Goal: Task Accomplishment & Management: Use online tool/utility

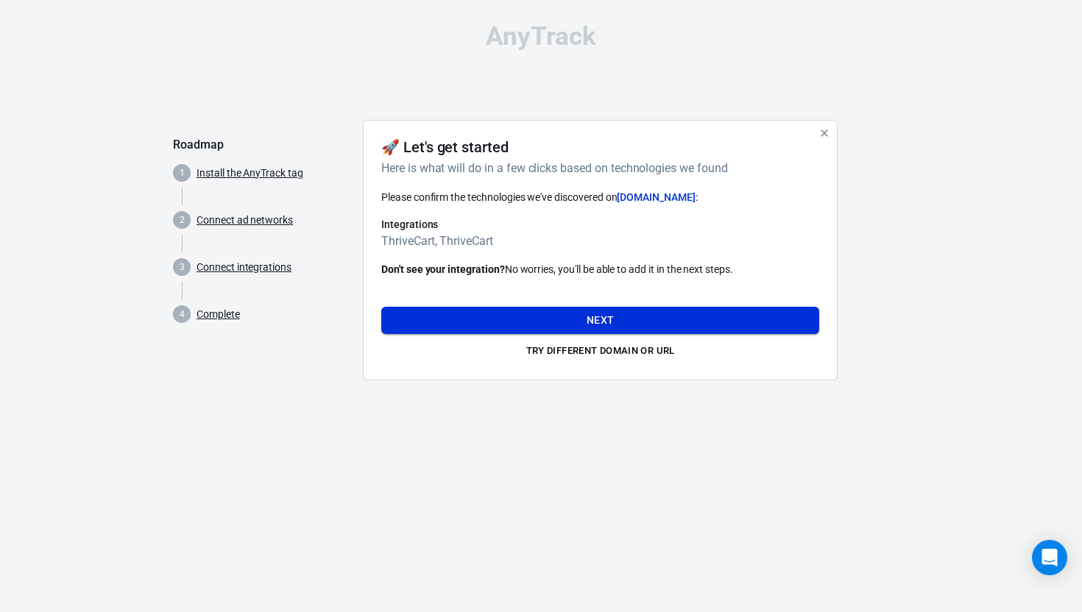
click at [586, 323] on button "Next" at bounding box center [600, 320] width 438 height 27
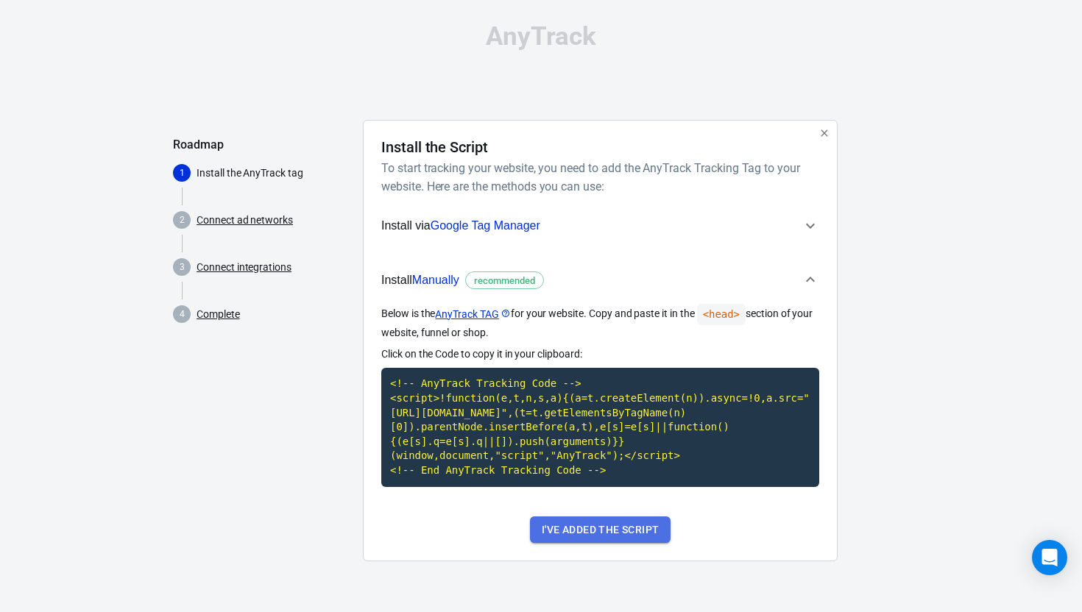
click at [593, 544] on button "I've added the script" at bounding box center [600, 530] width 141 height 27
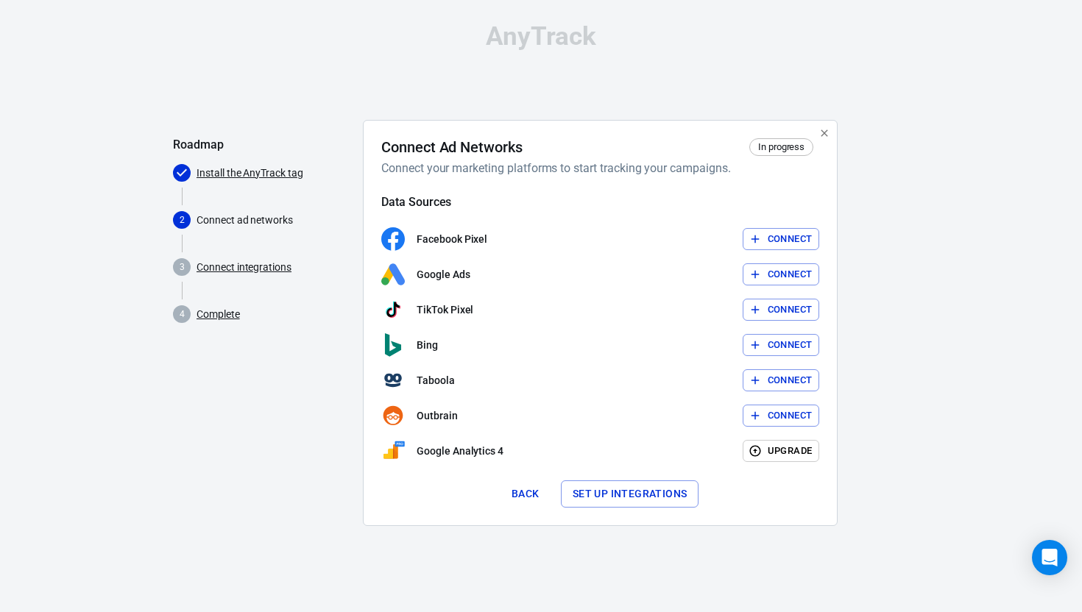
click at [791, 241] on button "Connect" at bounding box center [781, 239] width 77 height 23
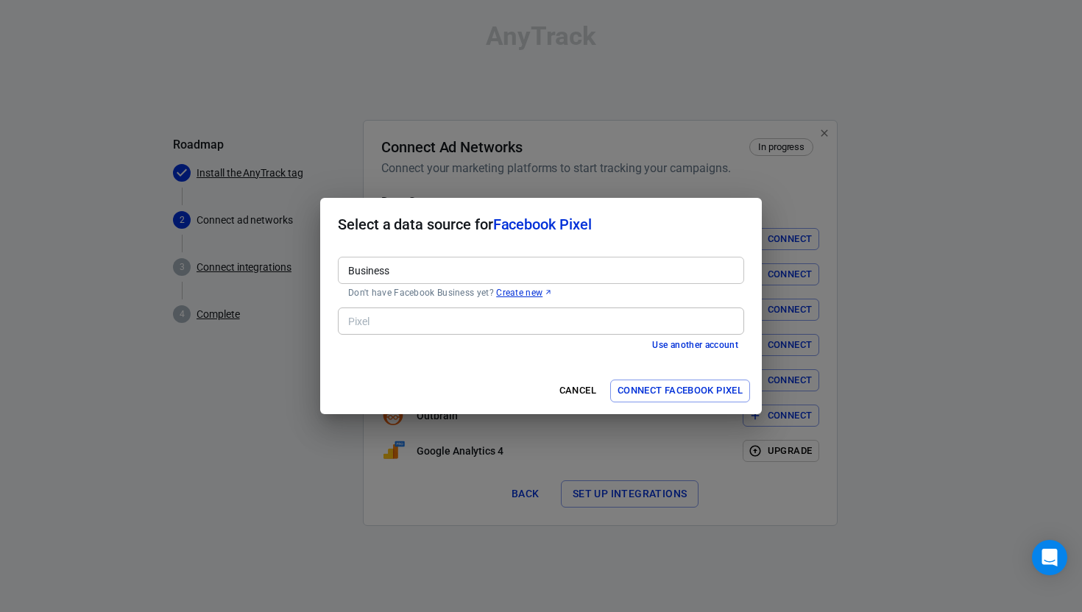
click at [459, 273] on input "Business" at bounding box center [539, 270] width 395 height 18
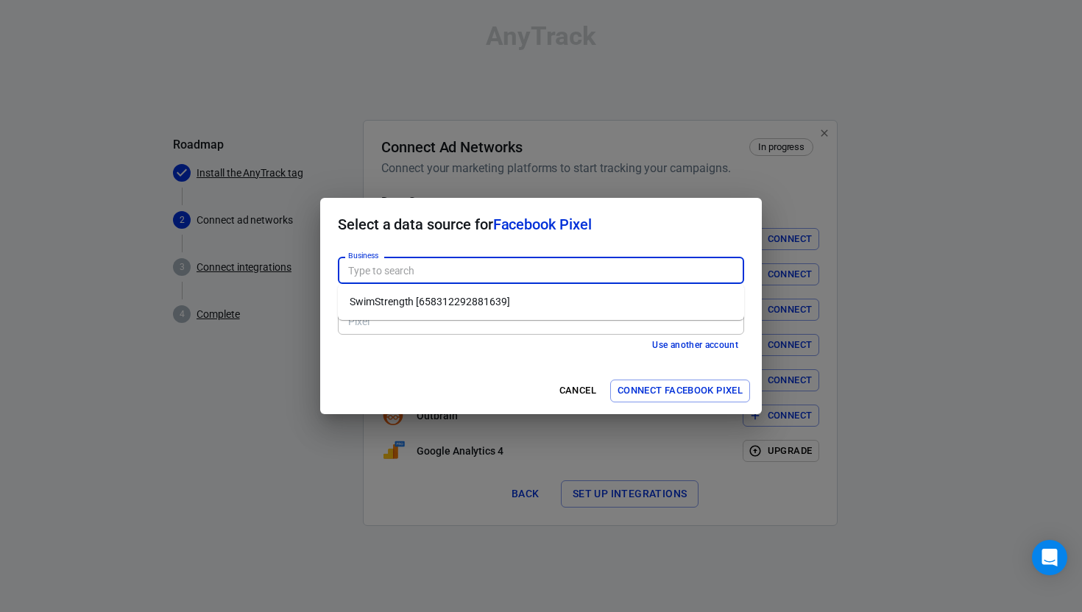
click at [447, 304] on li "SwimStrength [658312292881639]" at bounding box center [541, 302] width 406 height 24
type input "SwimStrength [658312292881639]"
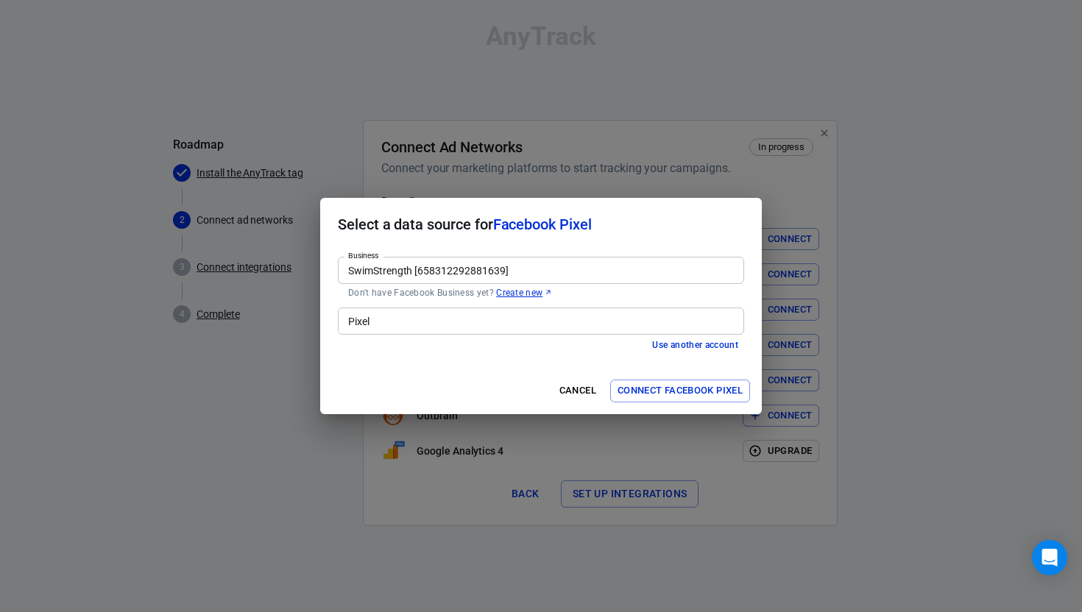
click at [437, 323] on input "Pixel" at bounding box center [539, 321] width 395 height 18
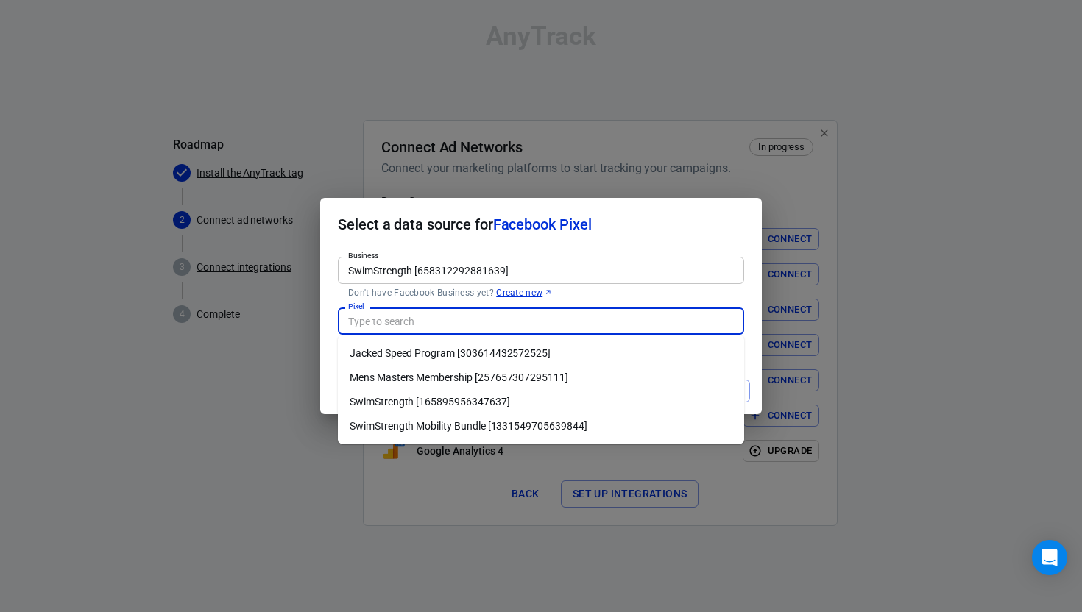
click at [437, 402] on li "SwimStrength [165895956347637]" at bounding box center [541, 402] width 406 height 24
type input "SwimStrength [165895956347637]"
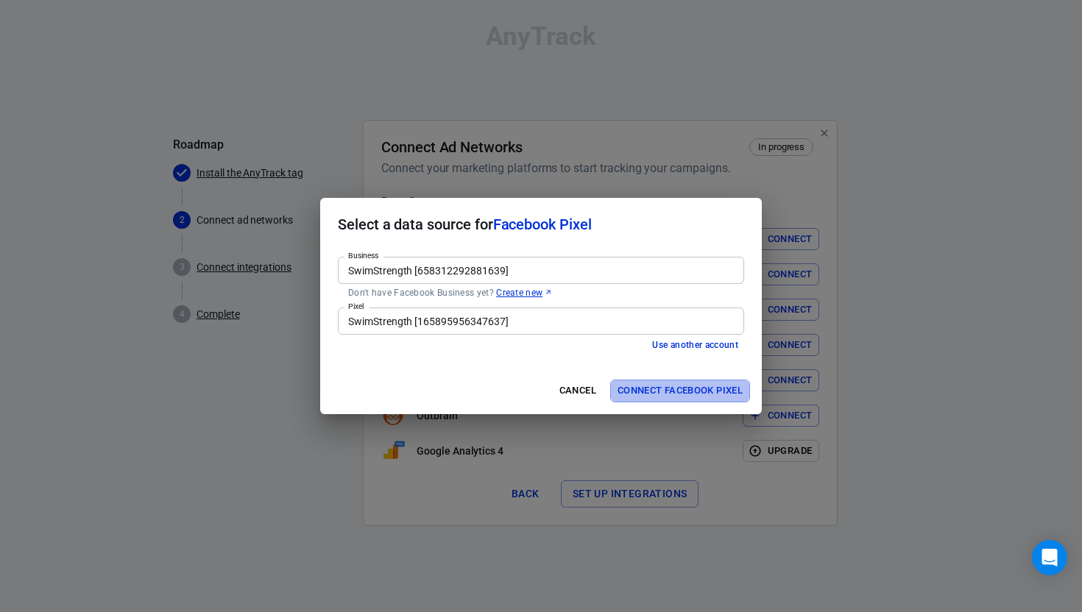
click at [662, 393] on button "Connect Facebook Pixel" at bounding box center [680, 391] width 140 height 23
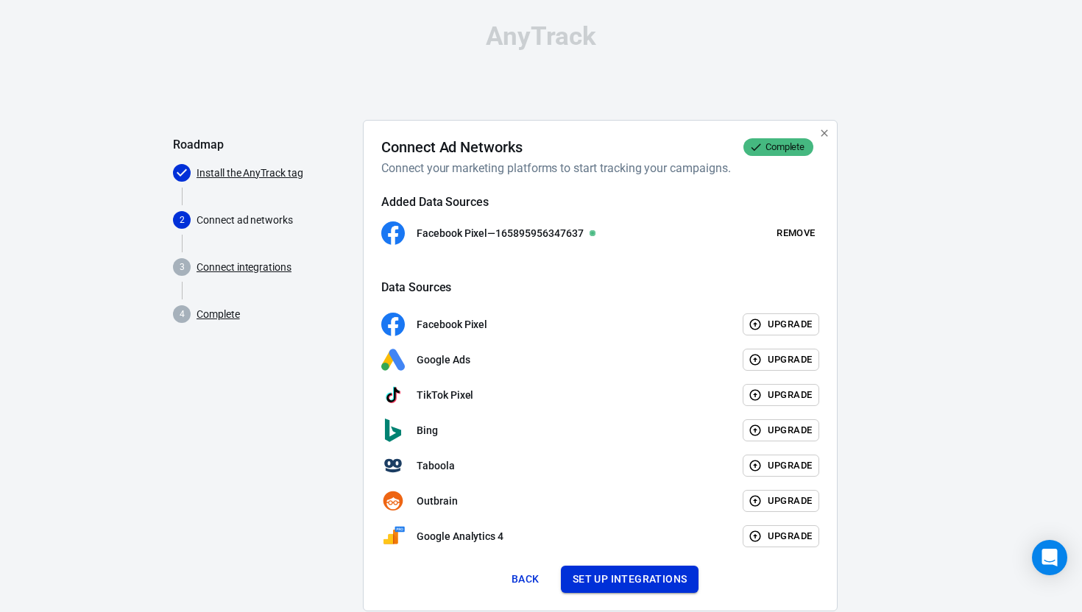
click at [629, 581] on button "Set up integrations" at bounding box center [630, 579] width 138 height 27
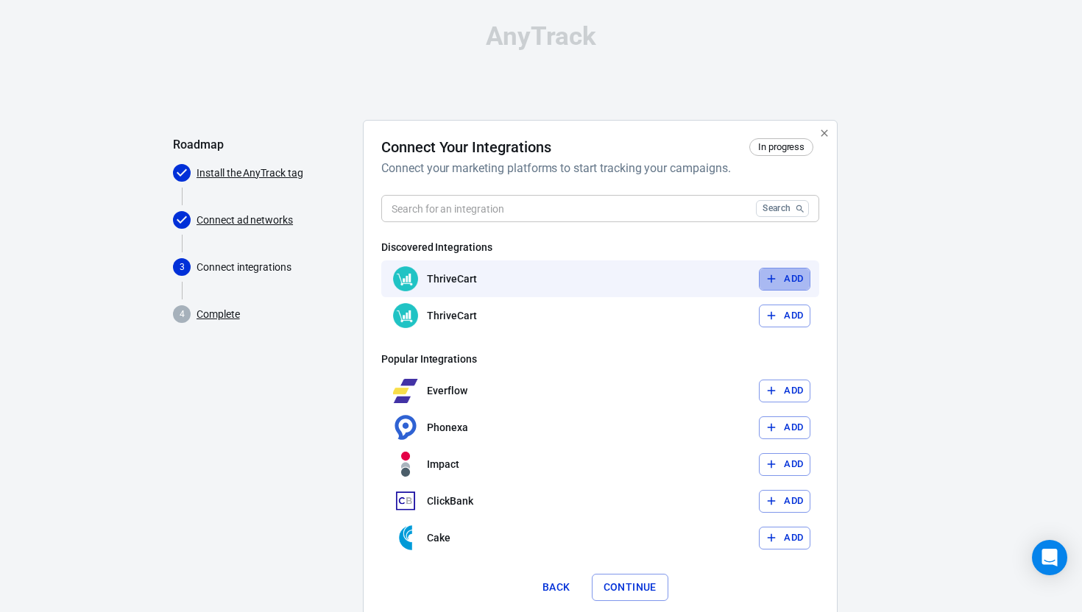
click at [779, 276] on button "Add" at bounding box center [785, 279] width 52 height 23
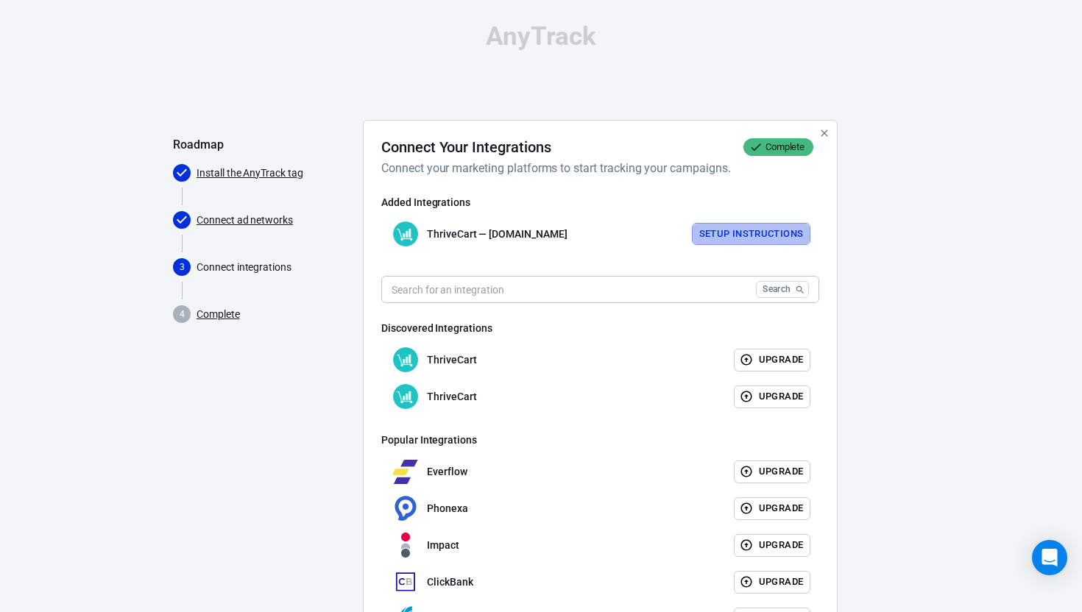
click at [752, 231] on button "Setup Instructions" at bounding box center [751, 234] width 119 height 23
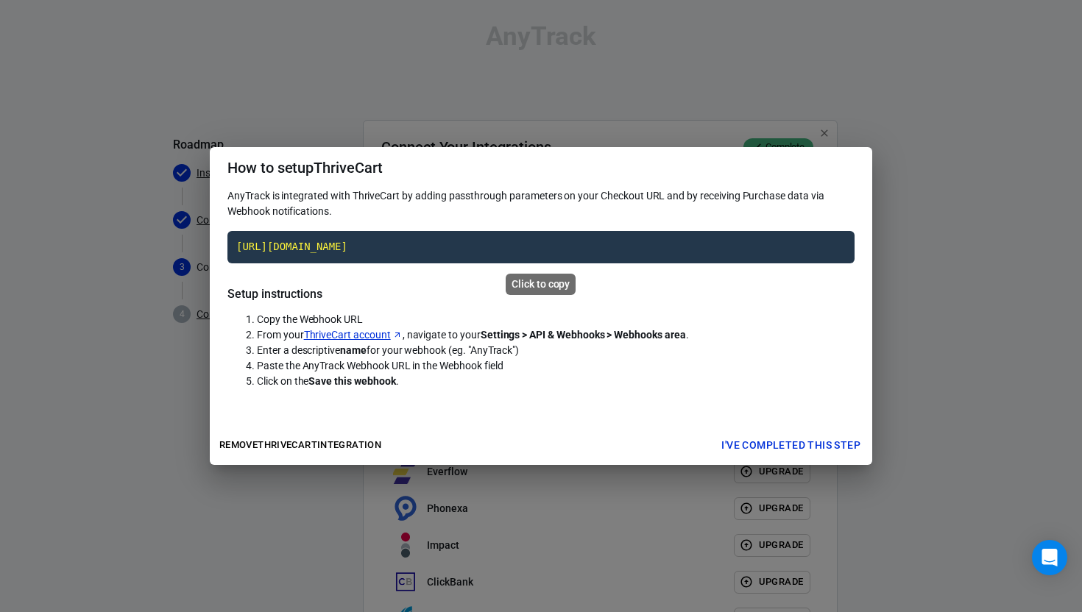
click at [568, 250] on code "[URL][DOMAIN_NAME]" at bounding box center [540, 247] width 627 height 32
click at [769, 445] on button "I've completed this step" at bounding box center [791, 445] width 151 height 27
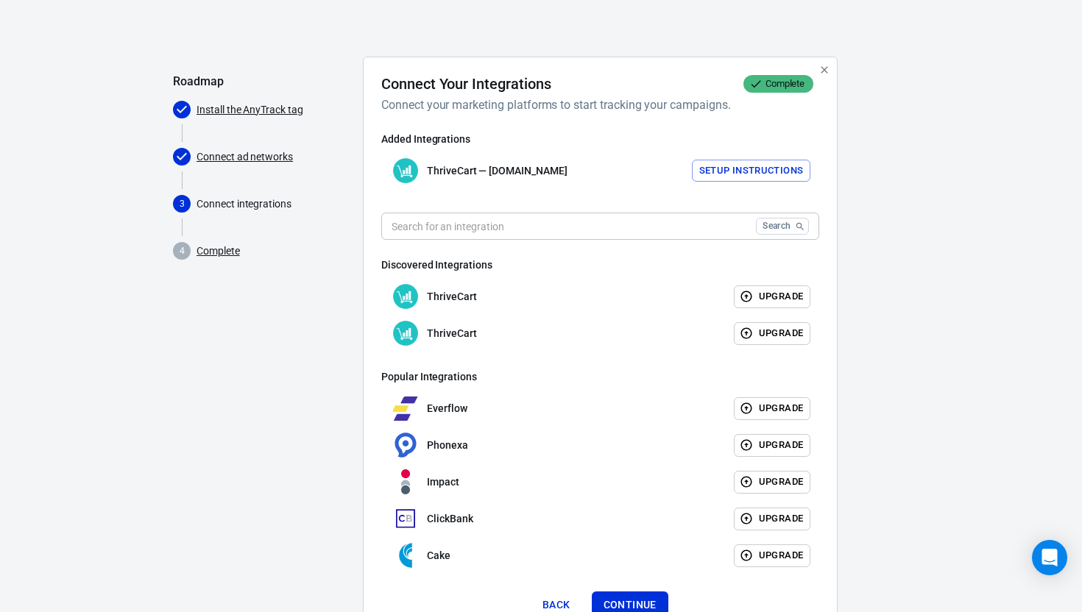
scroll to position [123, 0]
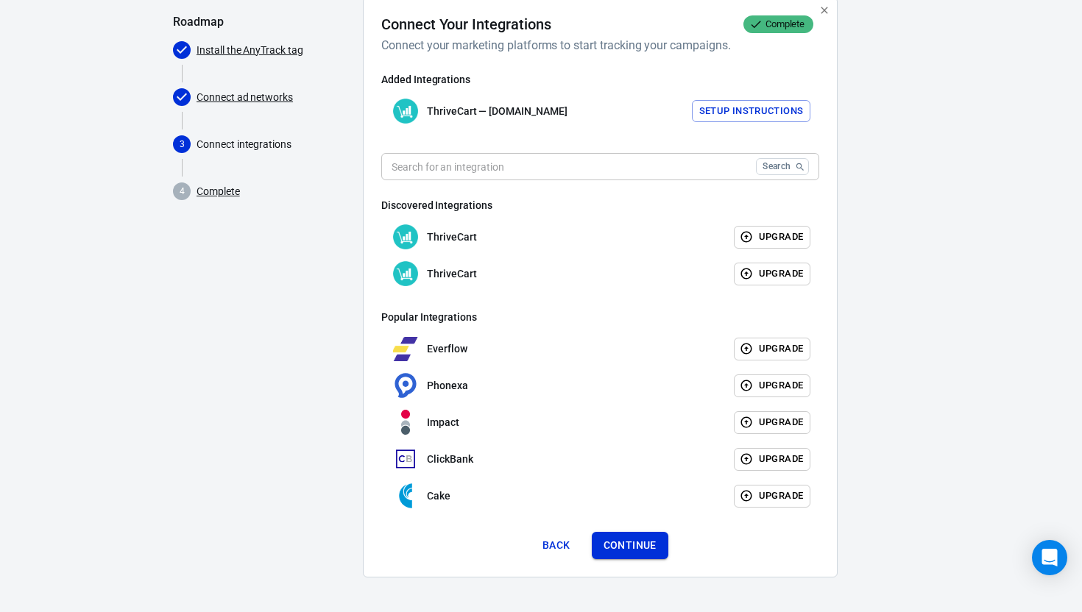
click at [621, 547] on button "Continue" at bounding box center [630, 545] width 77 height 27
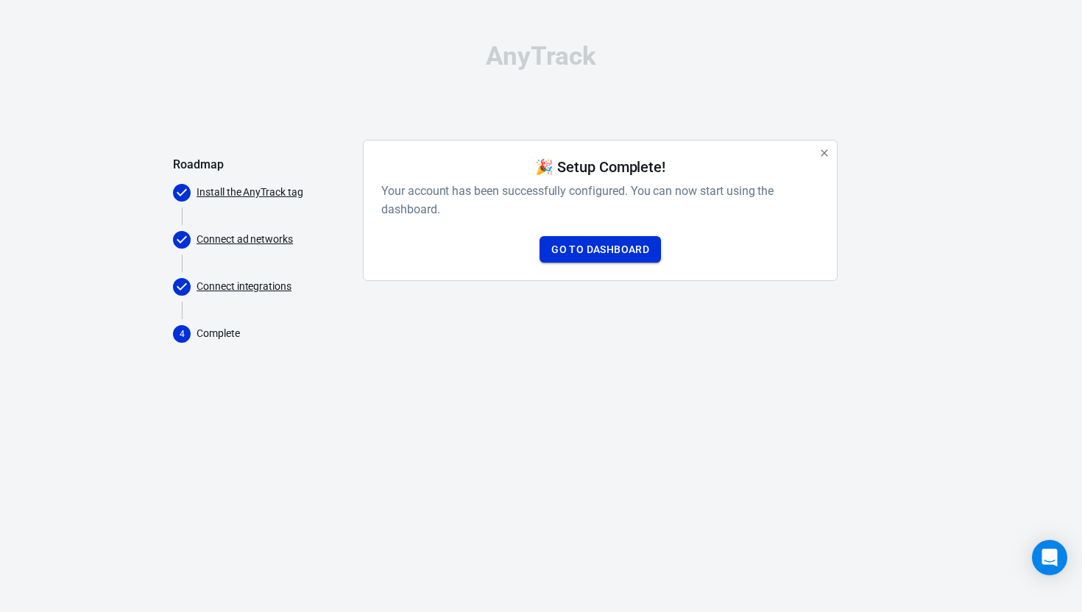
click at [596, 252] on link "Go to Dashboard" at bounding box center [600, 249] width 121 height 27
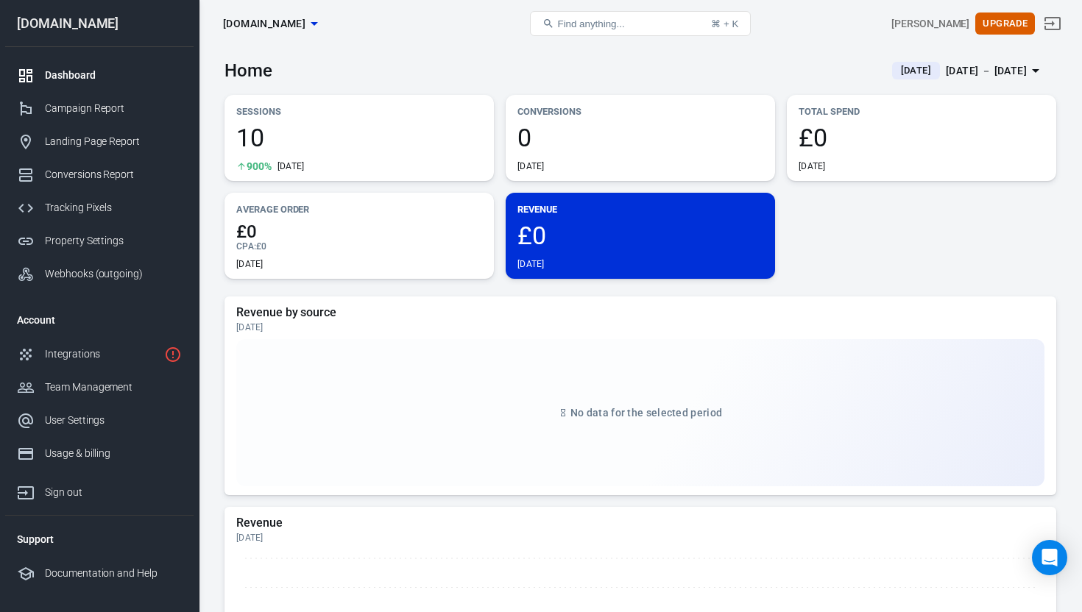
click at [347, 153] on div "10 900% Yesterday" at bounding box center [359, 148] width 246 height 47
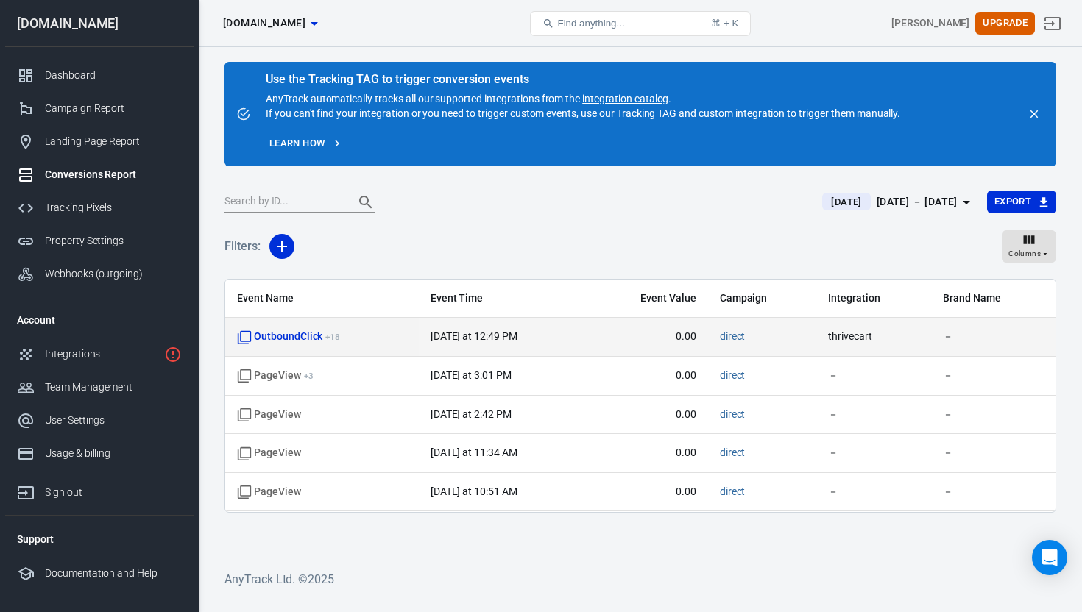
click at [291, 345] on td "OutboundClick + 18" at bounding box center [322, 337] width 194 height 39
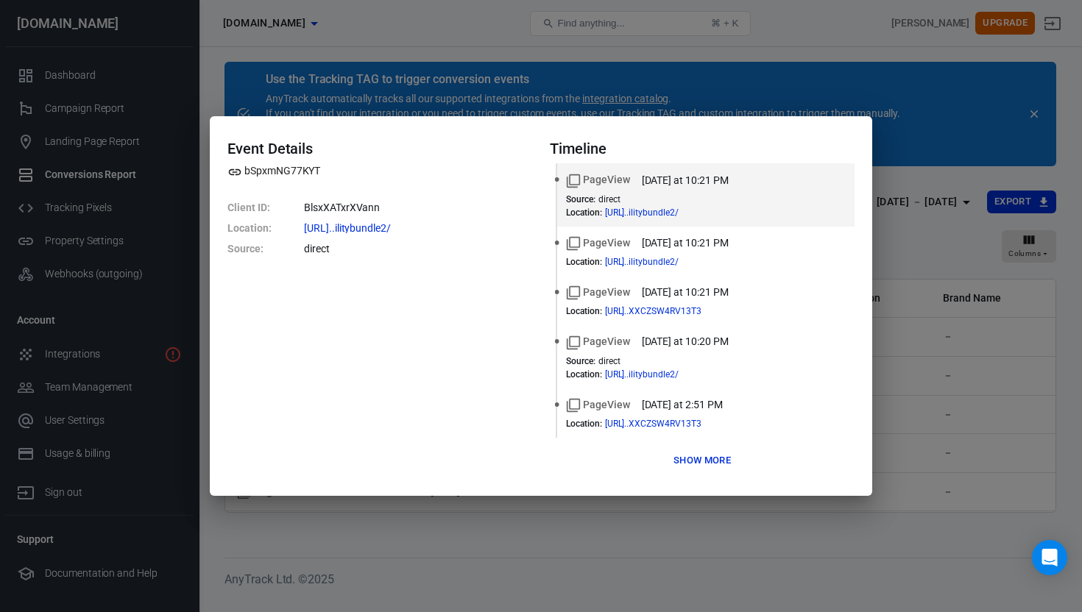
click at [627, 91] on div "Event Details bSpxmNG77KYT Client ID : BlsxXATxrXVann Location : https://swimst…" at bounding box center [541, 306] width 1082 height 612
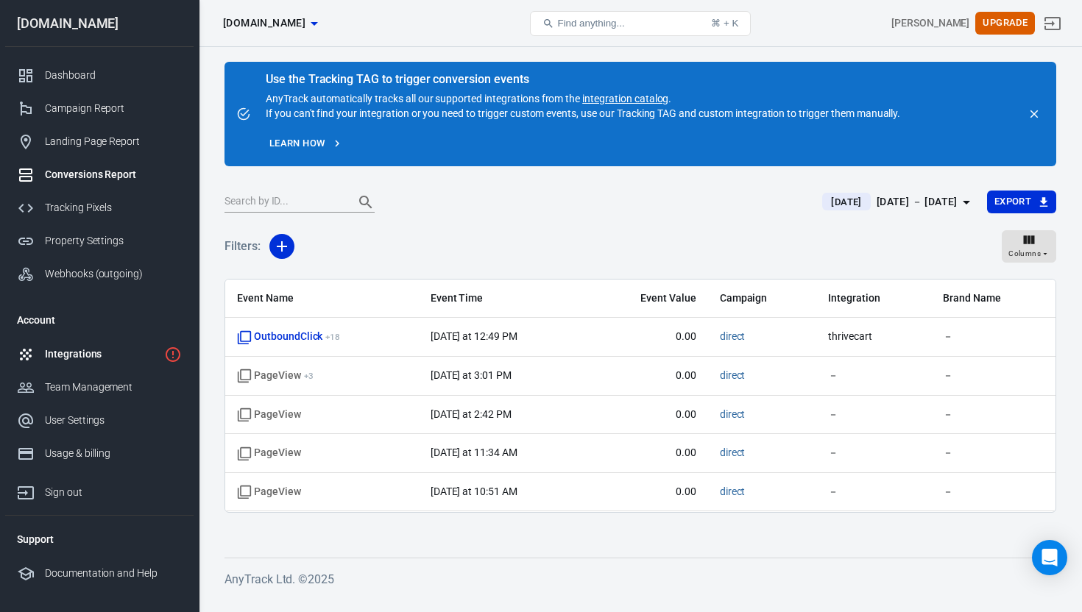
click at [138, 355] on div "Integrations" at bounding box center [101, 354] width 113 height 15
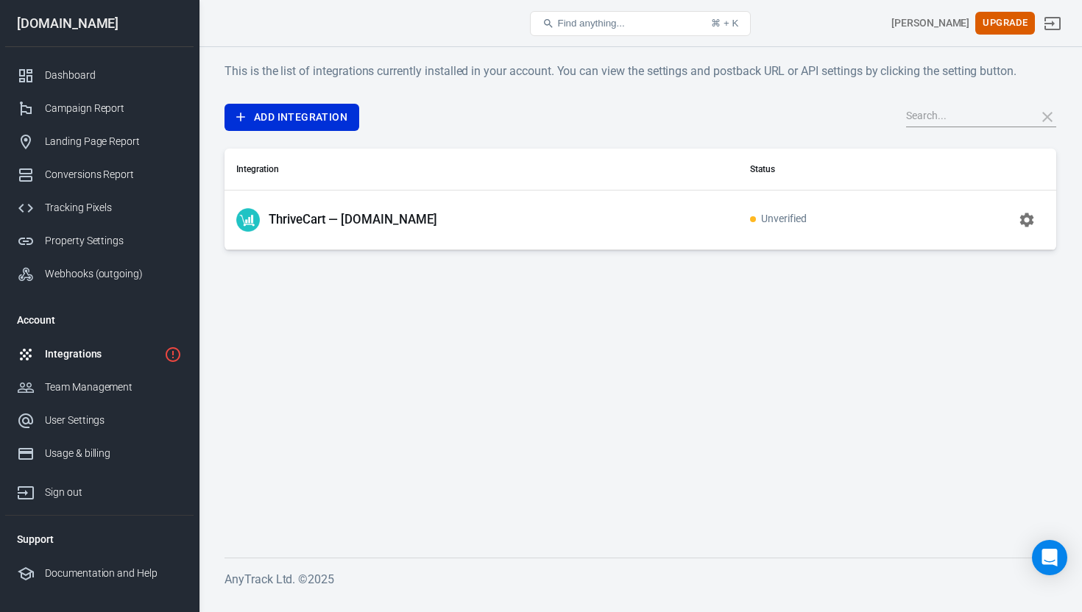
click at [375, 221] on p "ThriveCart — [DOMAIN_NAME]" at bounding box center [353, 219] width 169 height 15
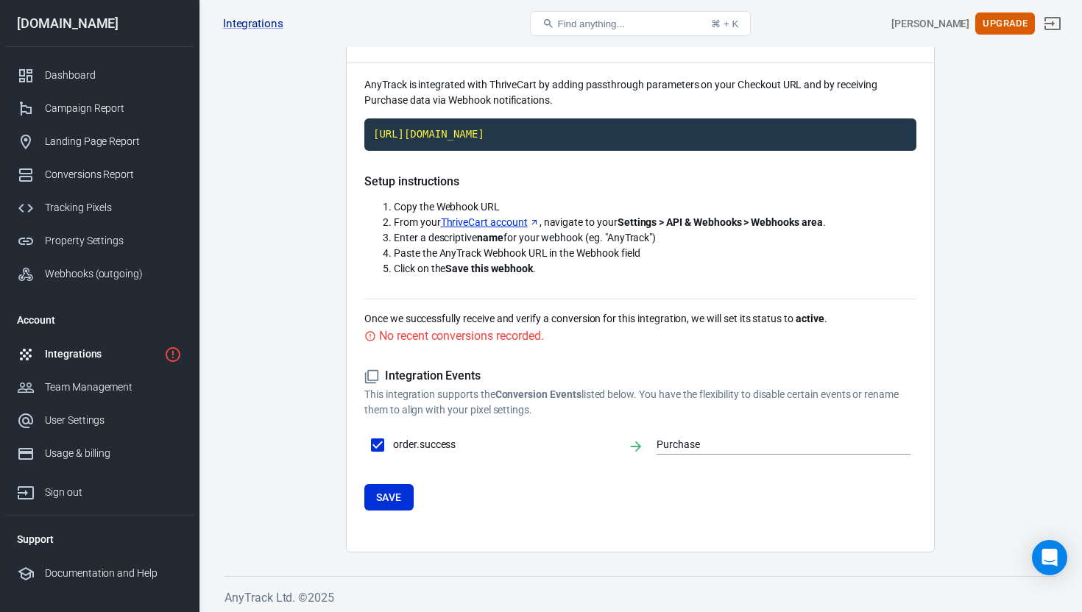
scroll to position [99, 0]
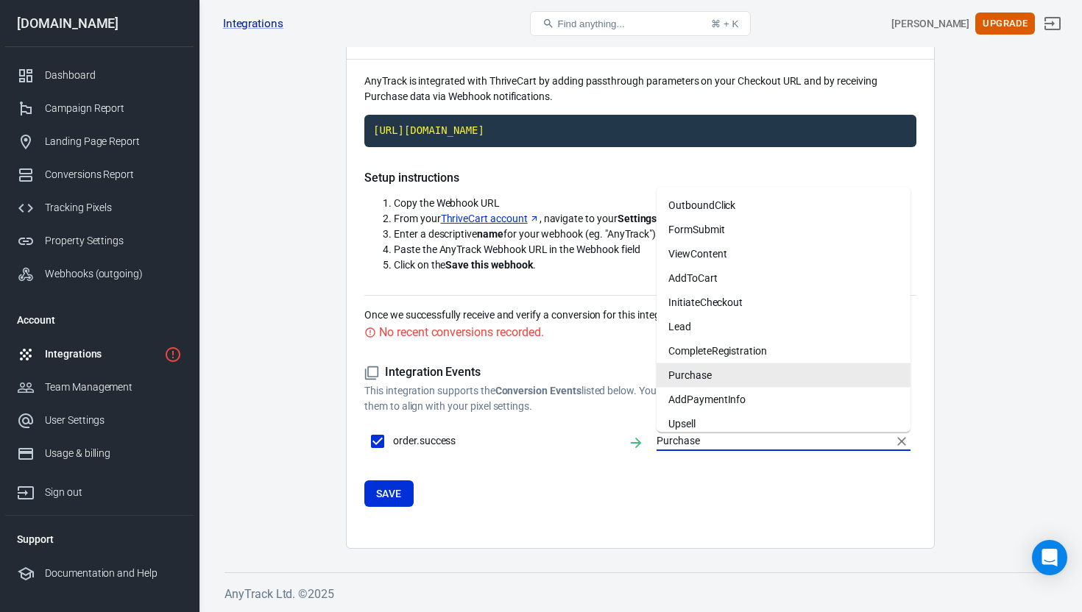
click at [703, 437] on input "Purchase" at bounding box center [773, 441] width 232 height 18
click at [687, 487] on form "Integration Events This integration supports the Conversion Events listed below…" at bounding box center [640, 436] width 552 height 142
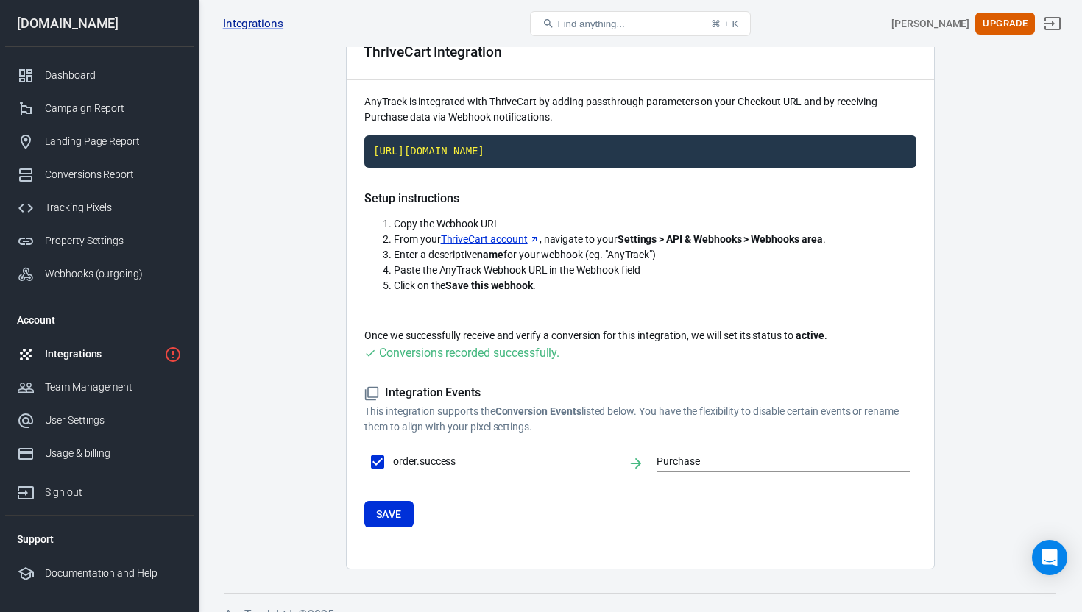
scroll to position [99, 0]
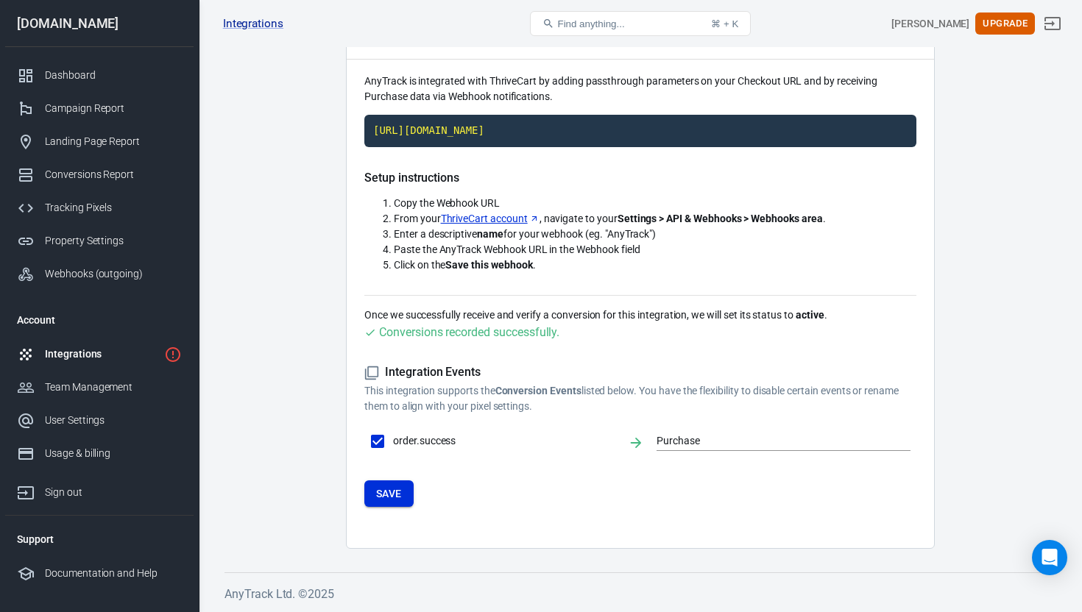
click at [392, 496] on button "Save" at bounding box center [388, 494] width 49 height 27
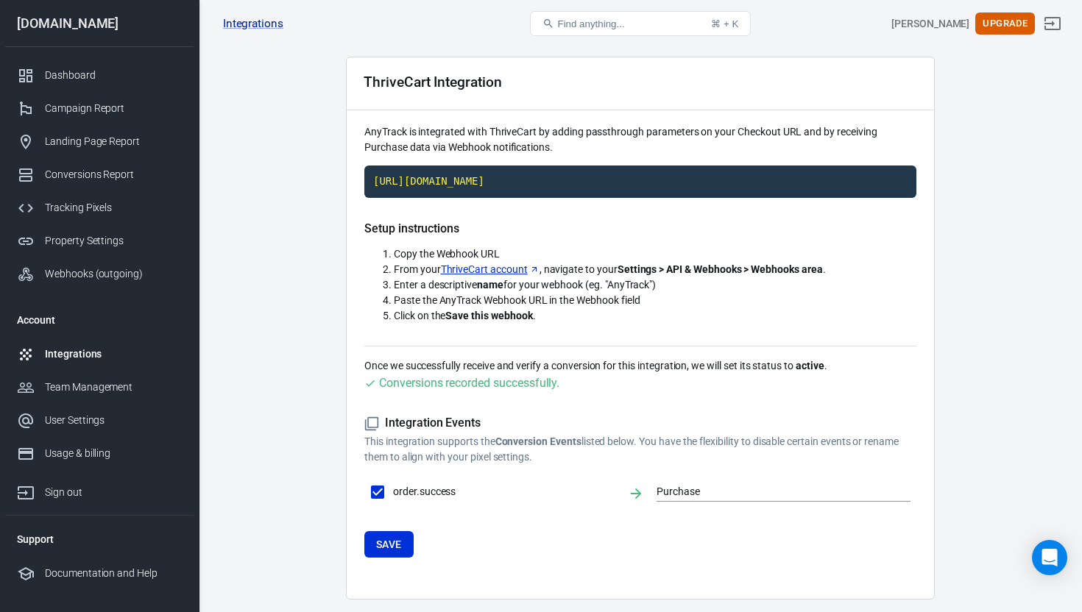
scroll to position [0, 0]
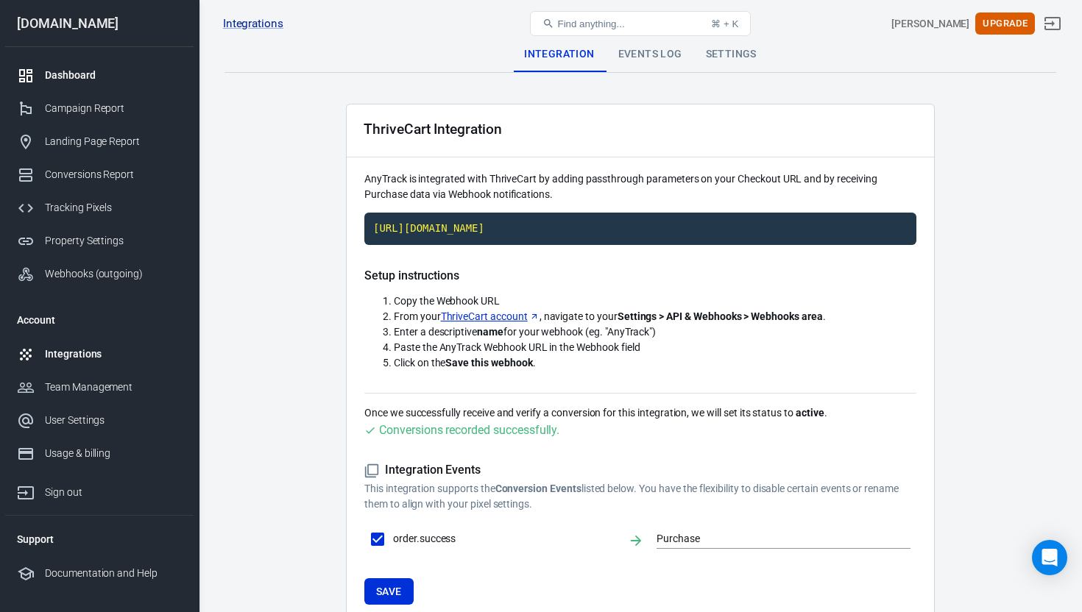
click at [73, 74] on div "Dashboard" at bounding box center [113, 75] width 137 height 15
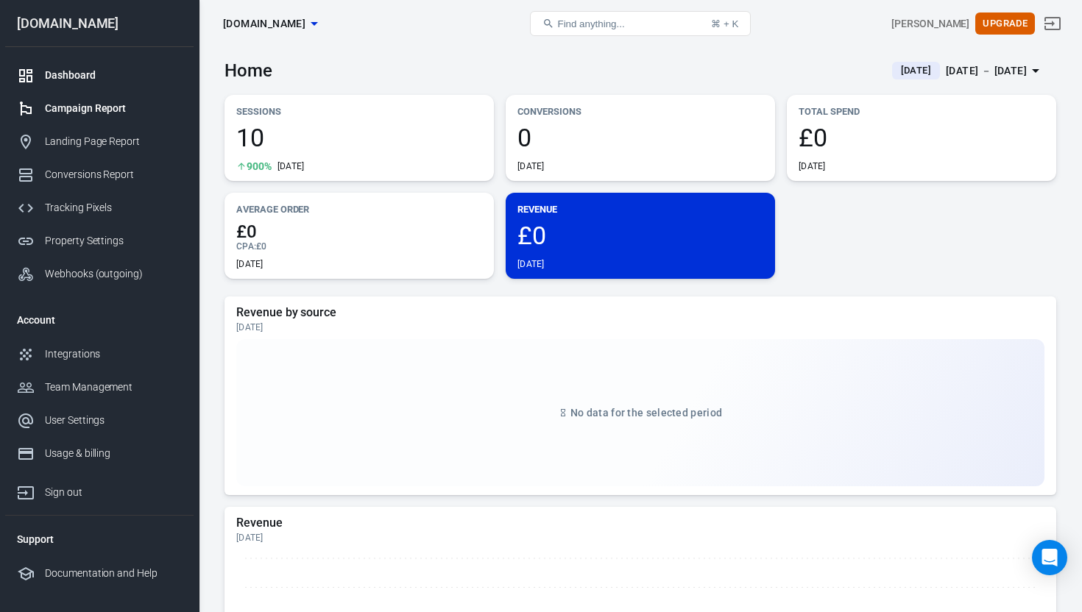
click at [92, 108] on div "Campaign Report" at bounding box center [113, 108] width 137 height 15
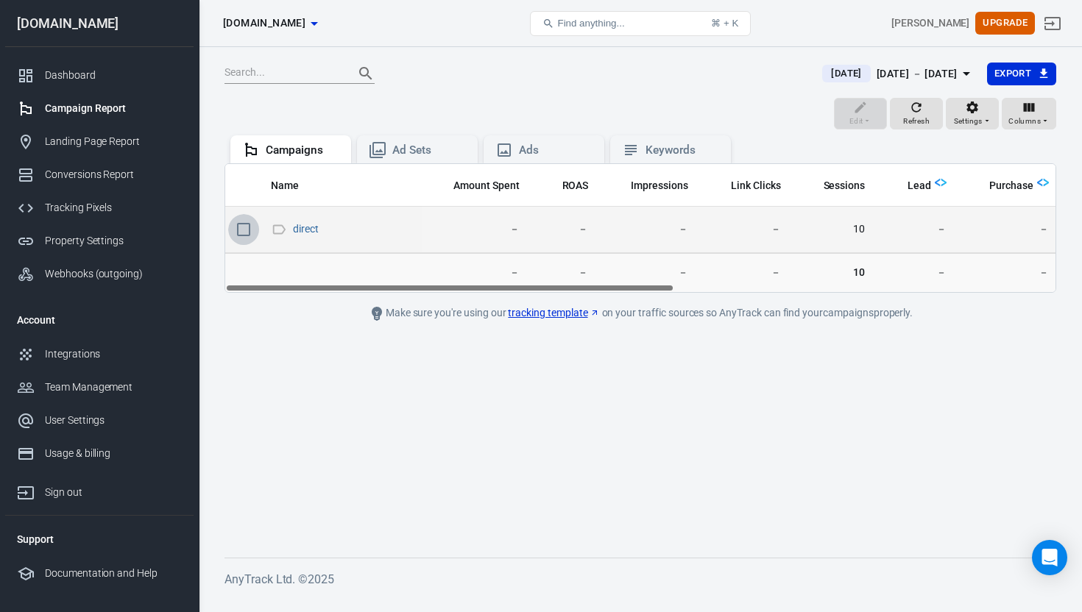
click at [248, 231] on input "scrollable content" at bounding box center [243, 229] width 31 height 31
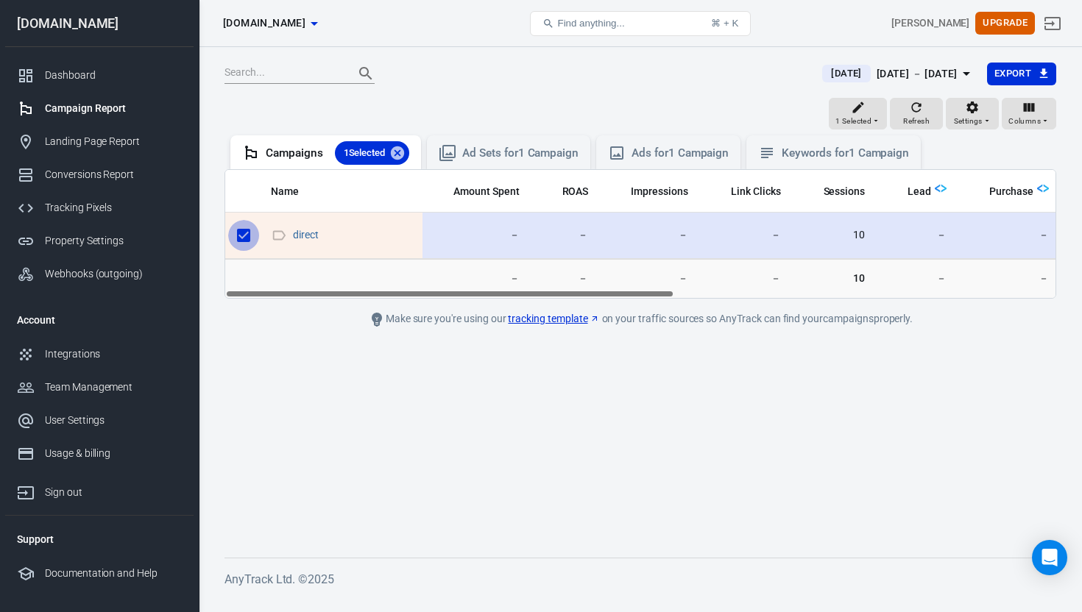
click at [241, 239] on input "scrollable content" at bounding box center [243, 235] width 31 height 31
checkbox input "false"
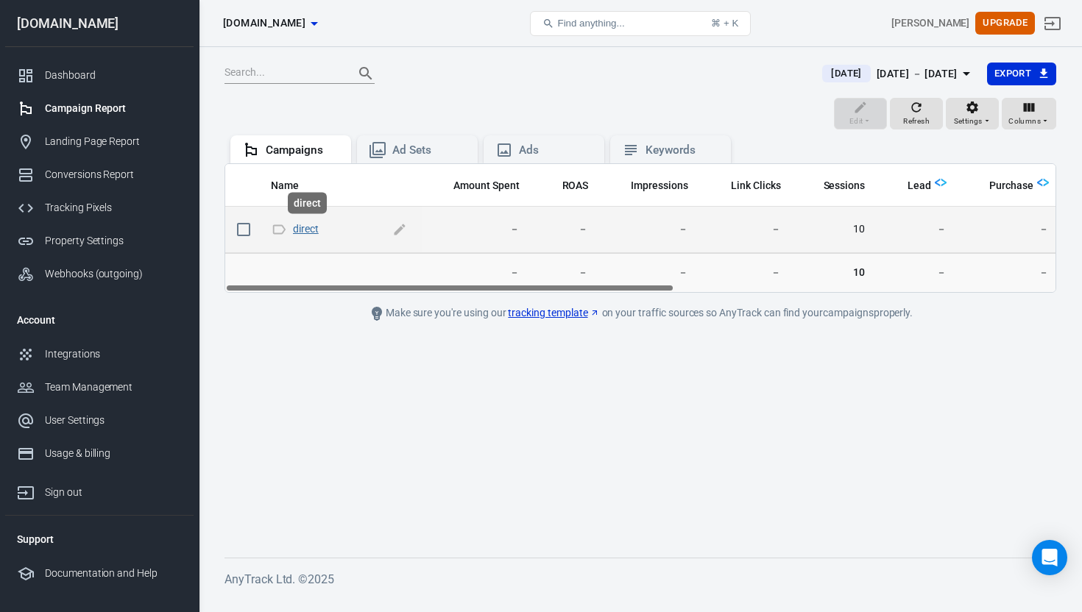
click at [316, 229] on link "direct" at bounding box center [306, 229] width 26 height 12
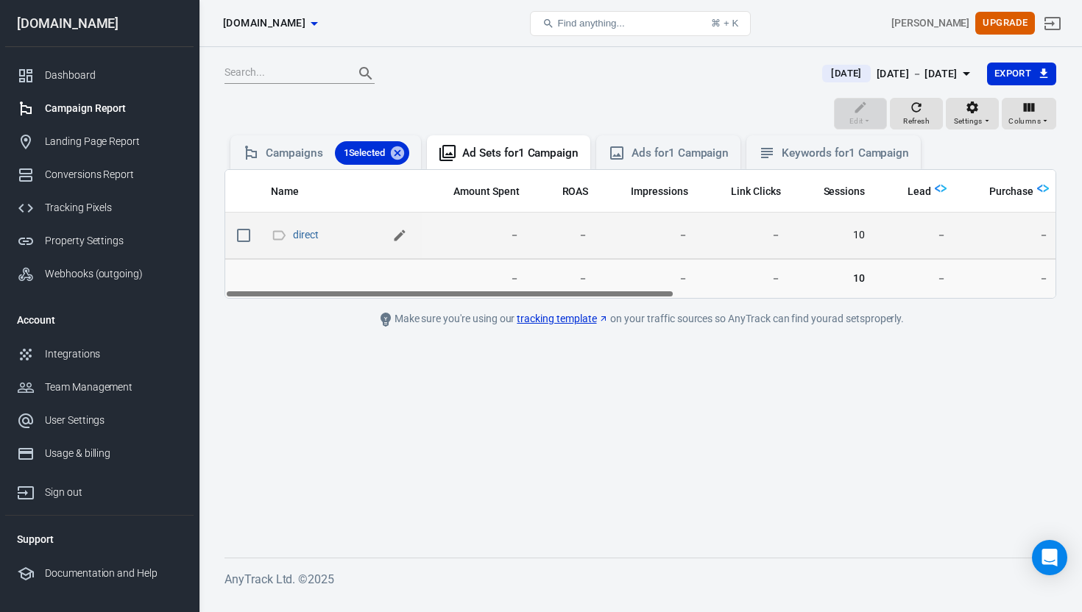
click at [398, 235] on icon "scrollable content" at bounding box center [400, 235] width 11 height 11
click at [313, 235] on icon "scrollable content" at bounding box center [312, 235] width 18 height 18
click at [689, 155] on div "Ads for 1 Campaign" at bounding box center [680, 153] width 97 height 15
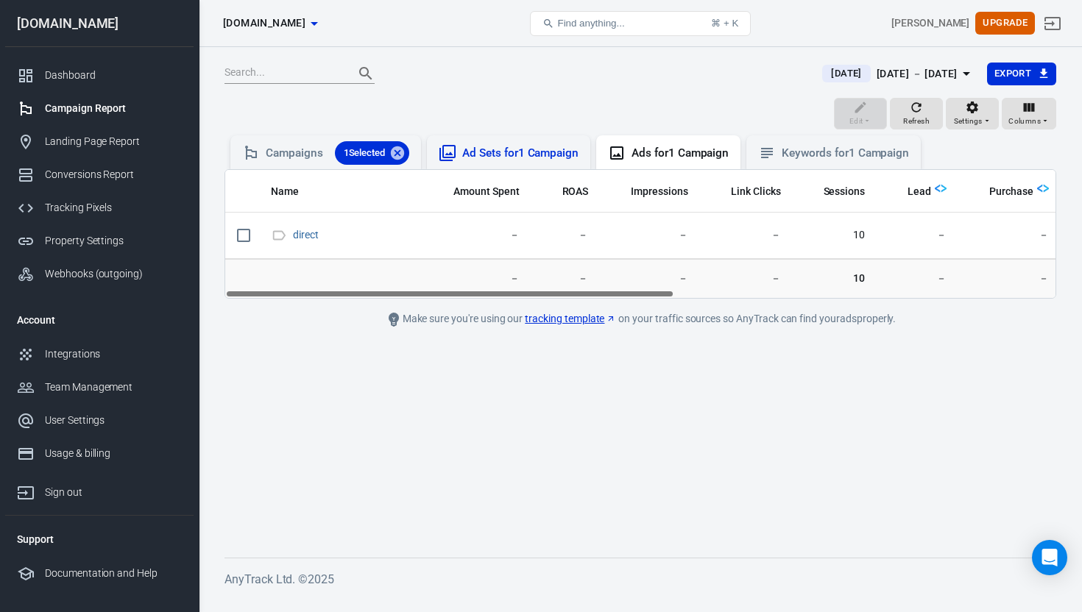
click at [538, 149] on div "Ad Sets for 1 Campaign" at bounding box center [520, 153] width 116 height 15
click at [105, 209] on div "Tracking Pixels" at bounding box center [113, 207] width 137 height 15
